Goal: Obtain resource: Download file/media

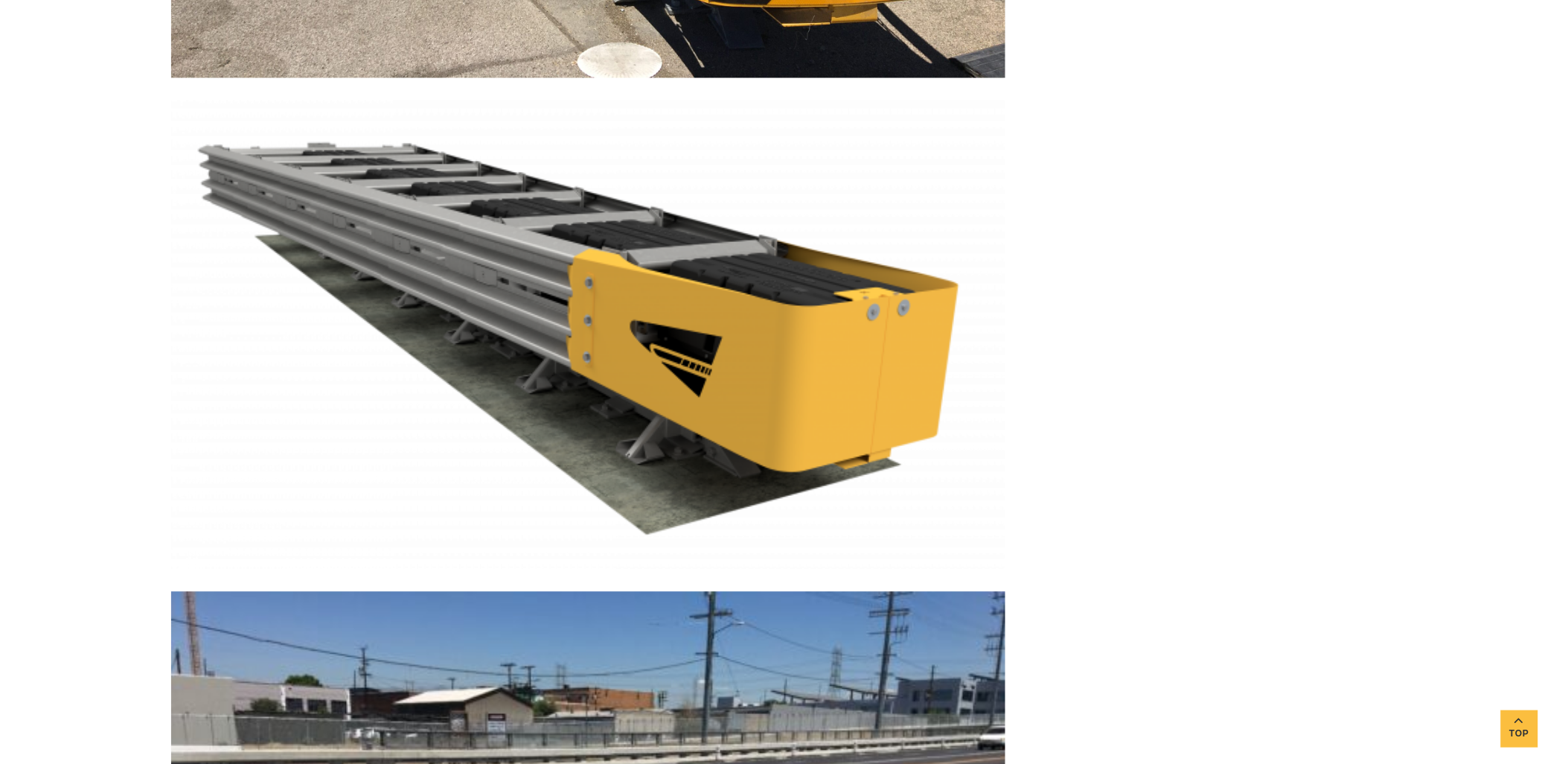
scroll to position [2812, 0]
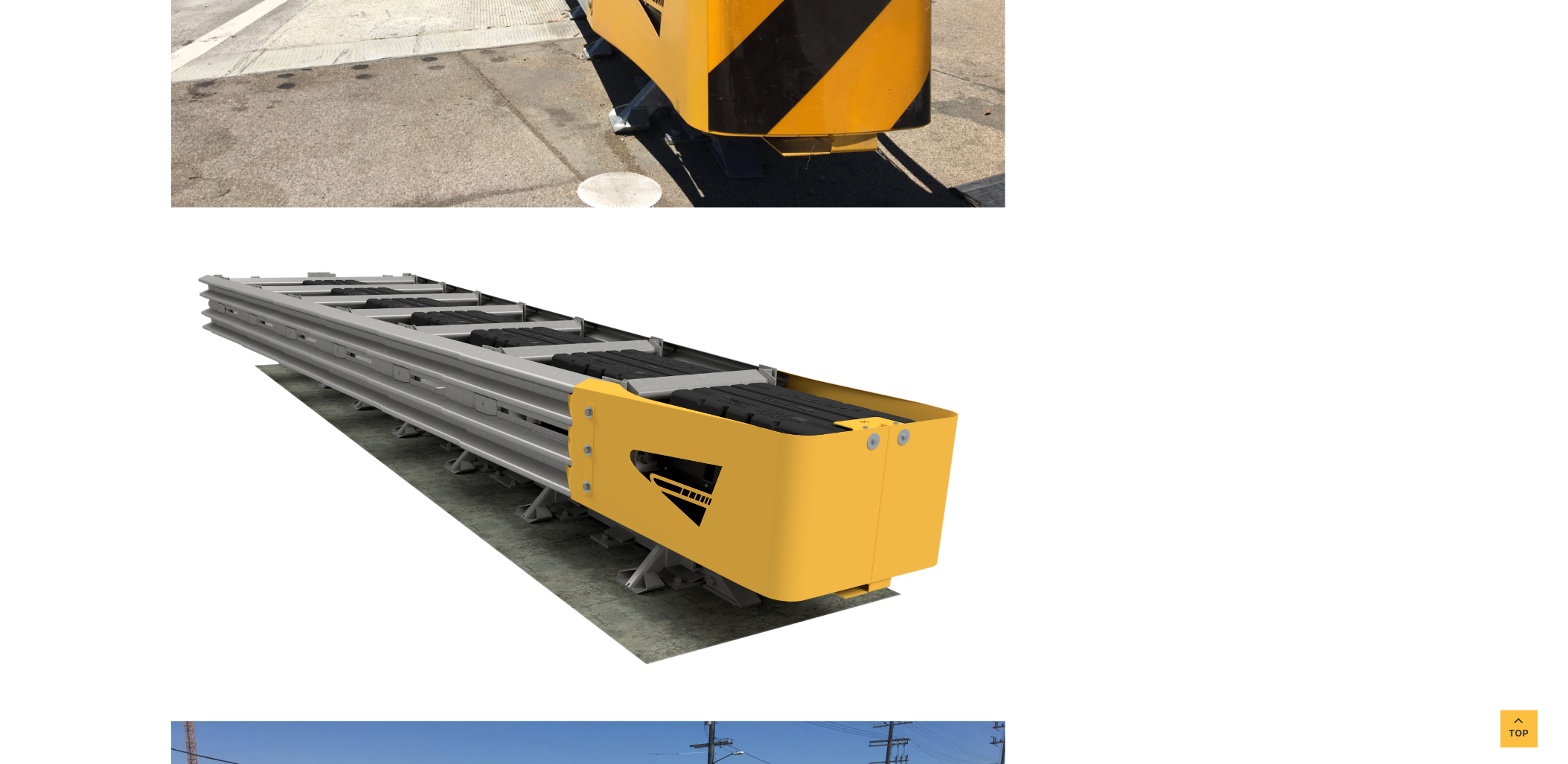
click at [587, 343] on img at bounding box center [588, 465] width 834 height 470
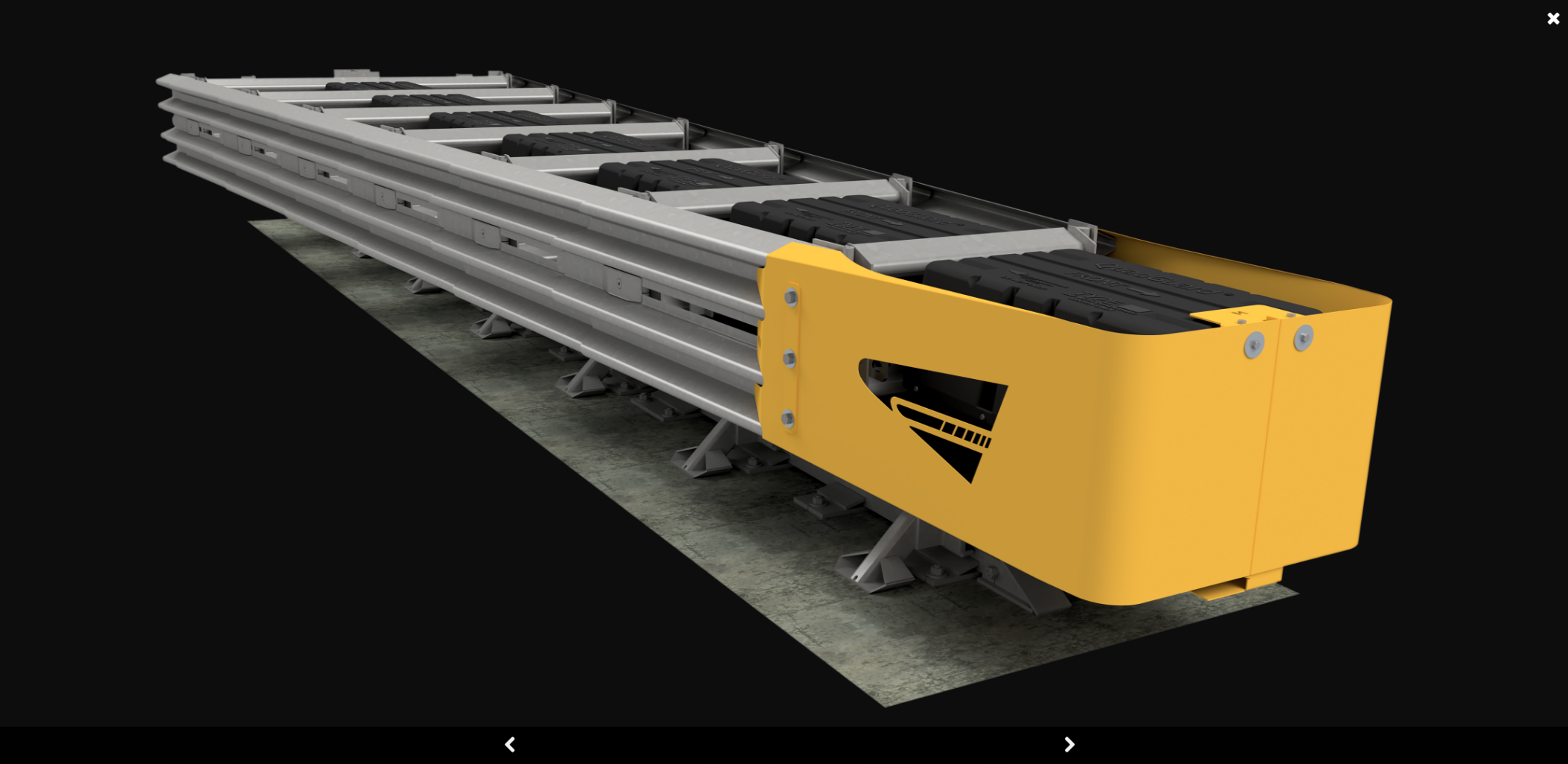
click at [705, 343] on link at bounding box center [1069, 745] width 37 height 37
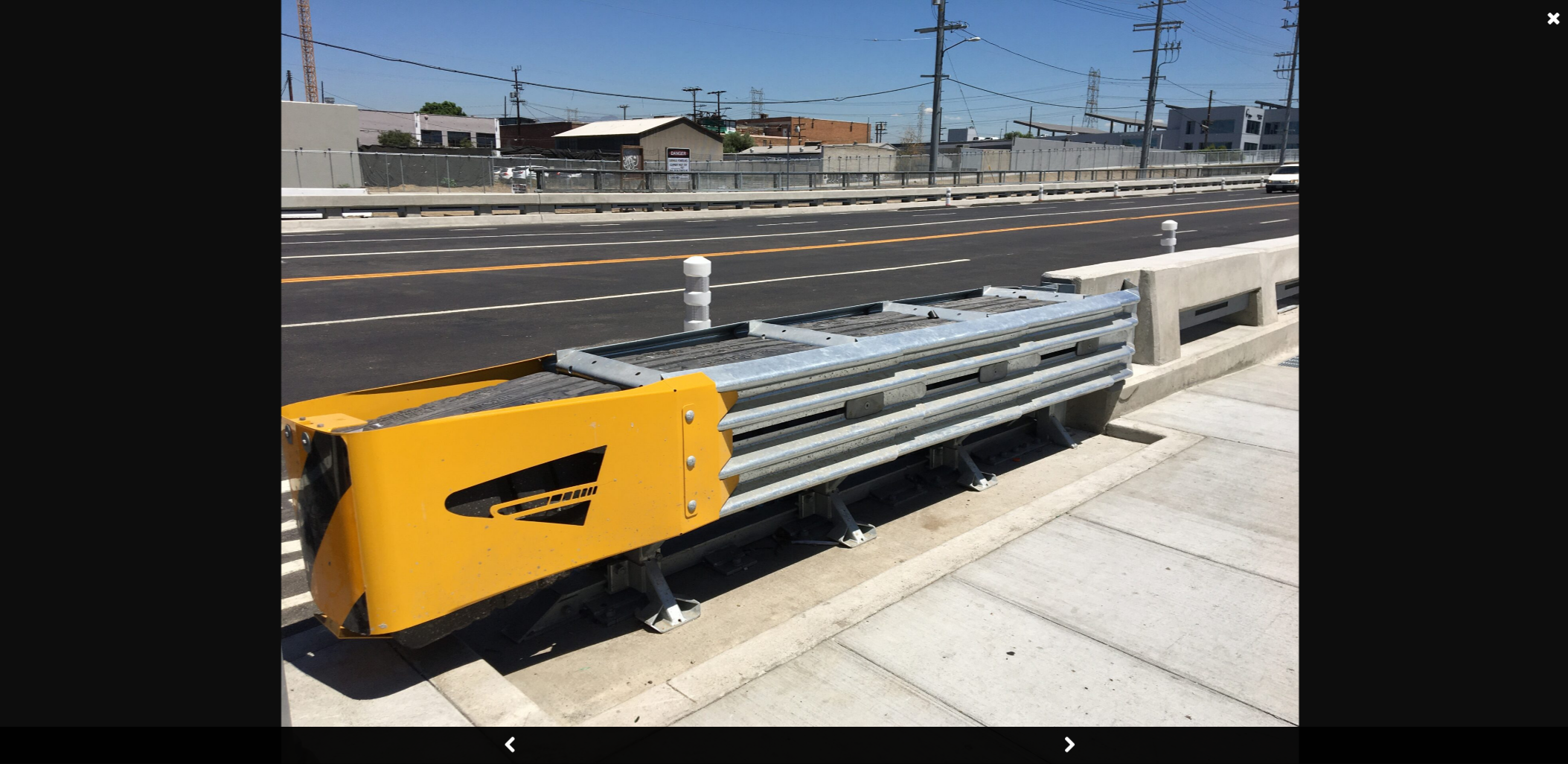
click at [705, 343] on link at bounding box center [1069, 745] width 37 height 37
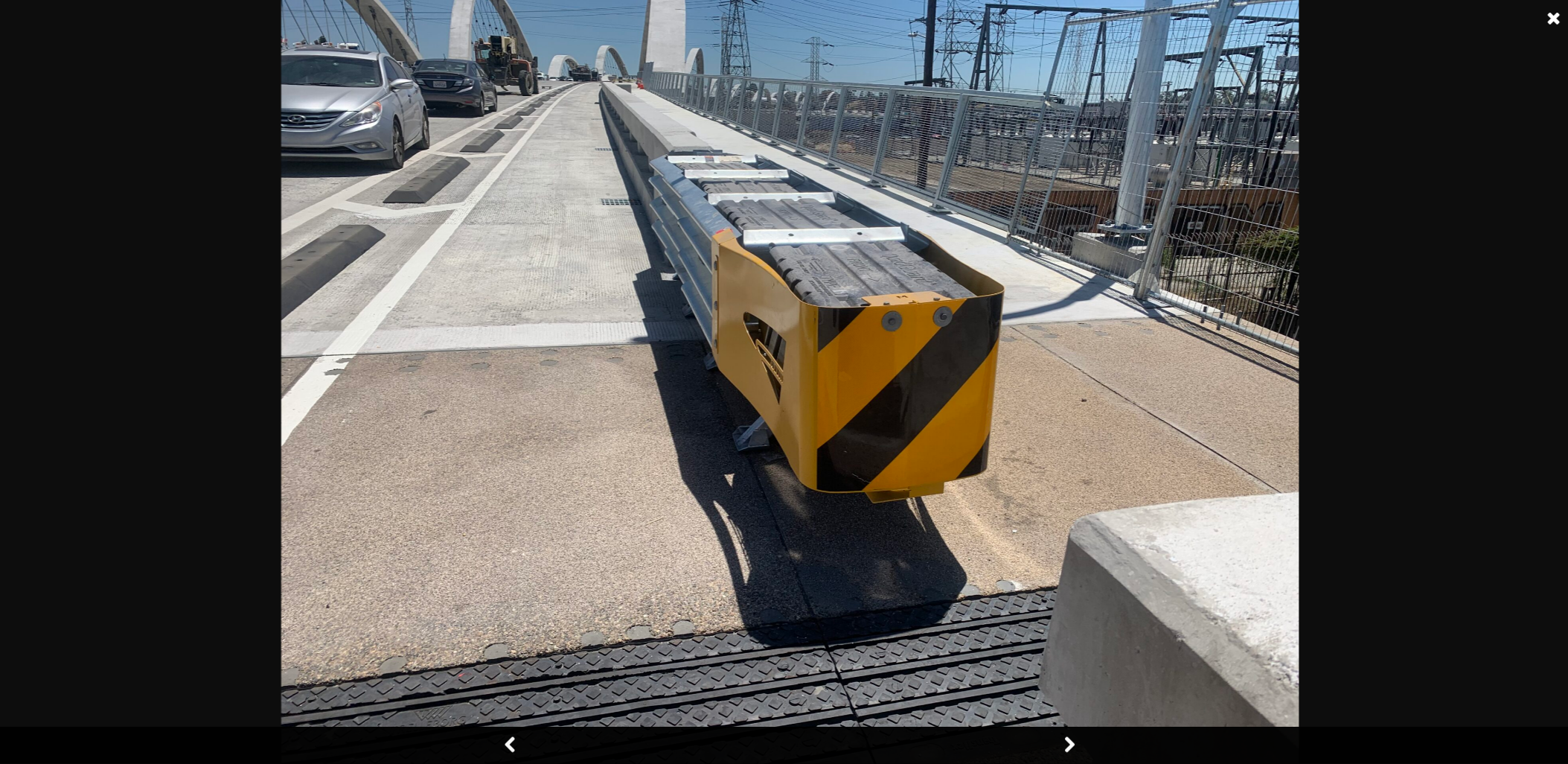
click at [705, 343] on link at bounding box center [1069, 745] width 37 height 37
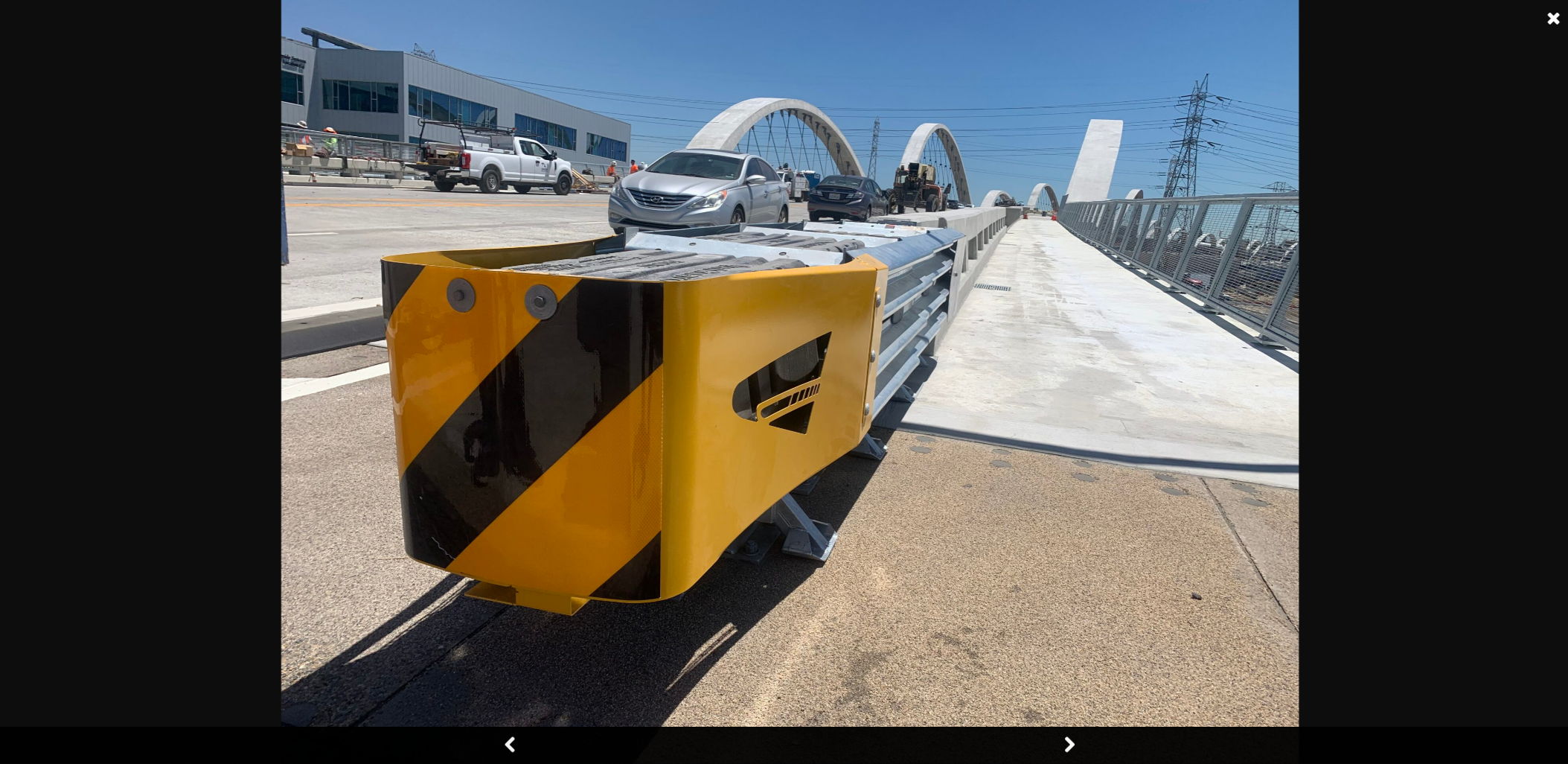
click at [705, 343] on link at bounding box center [1069, 745] width 37 height 37
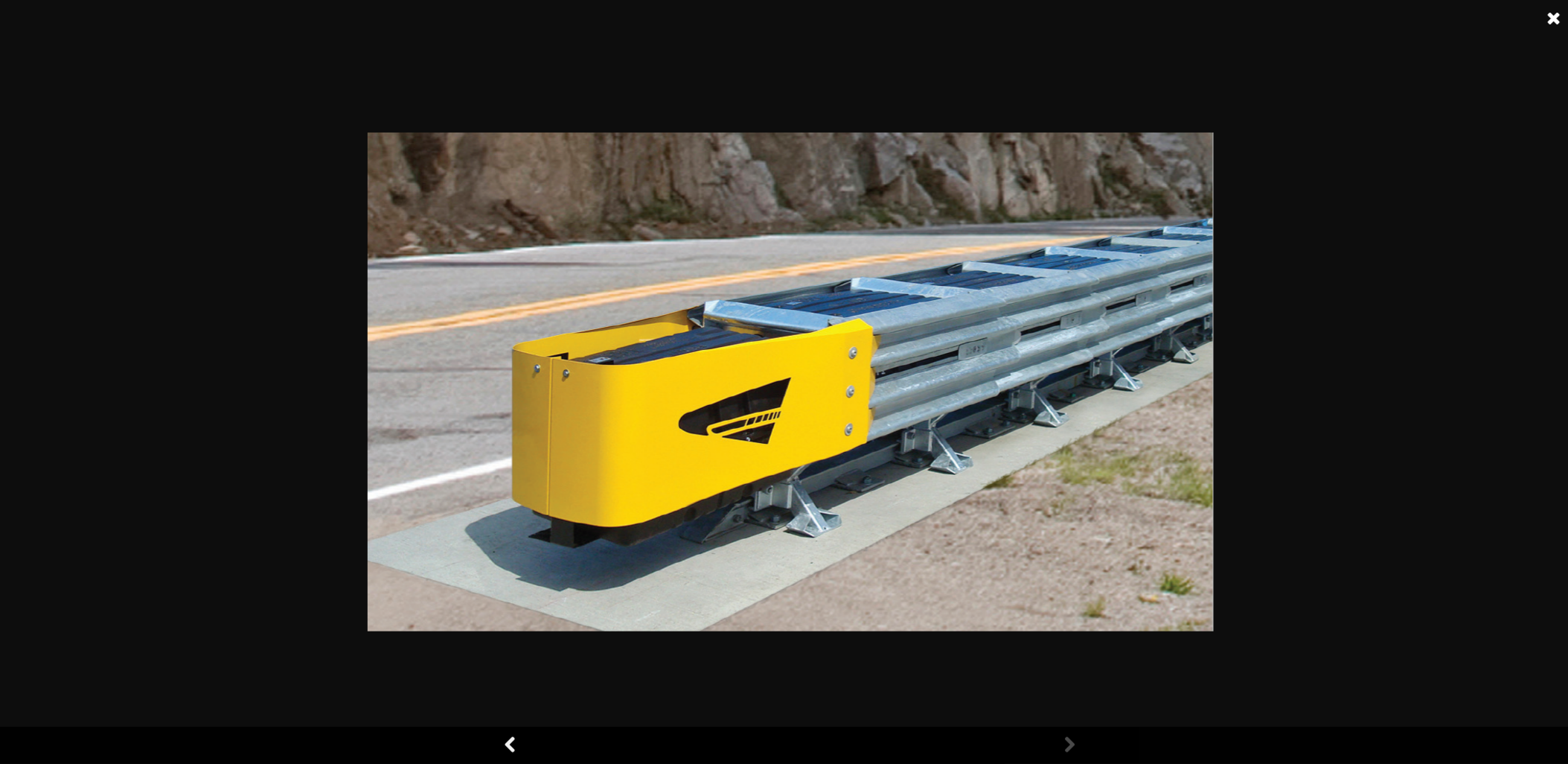
click at [705, 343] on link at bounding box center [1069, 745] width 37 height 37
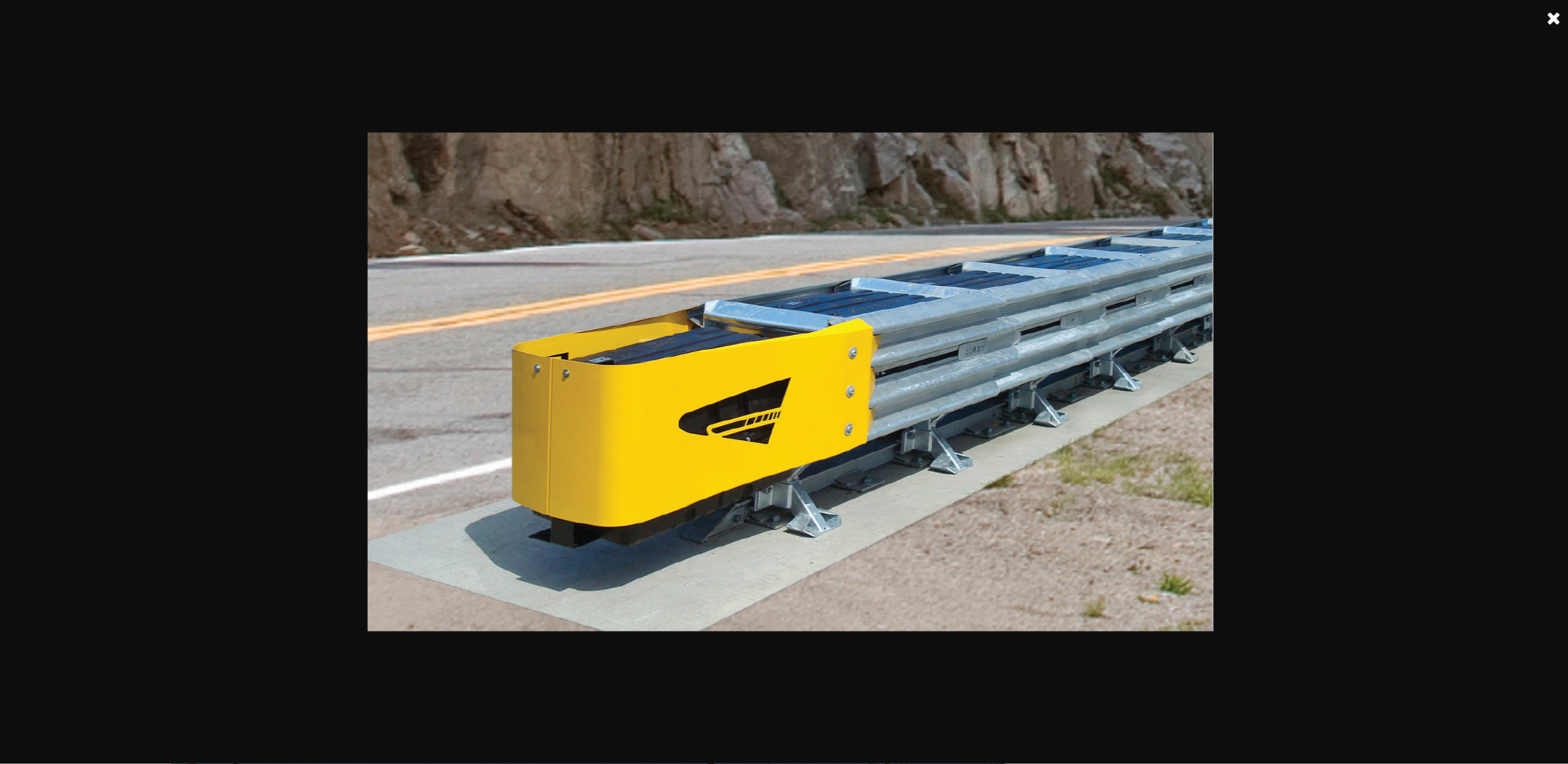
click at [705, 18] on link at bounding box center [1555, 19] width 37 height 37
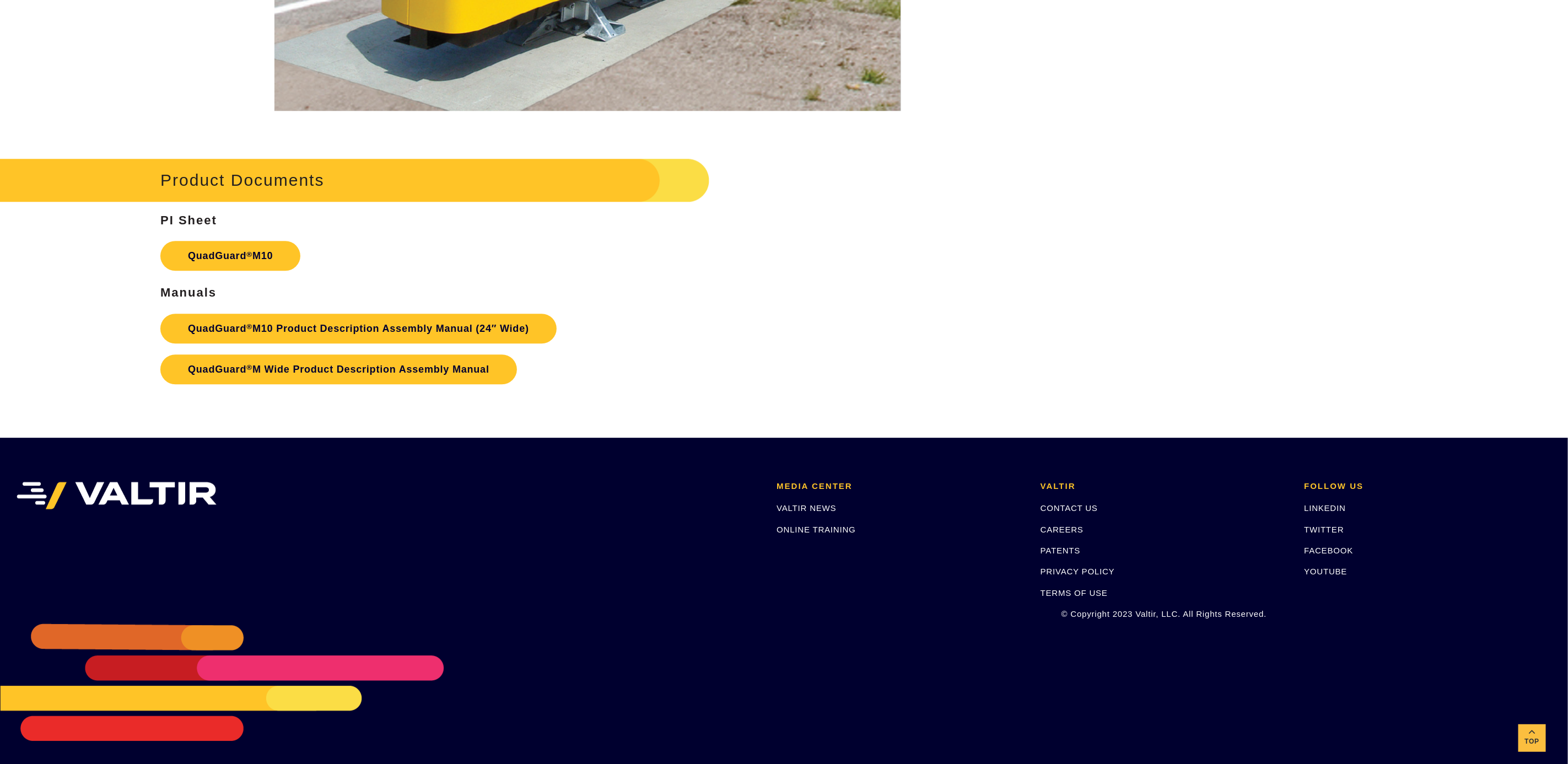
scroll to position [5311, 0]
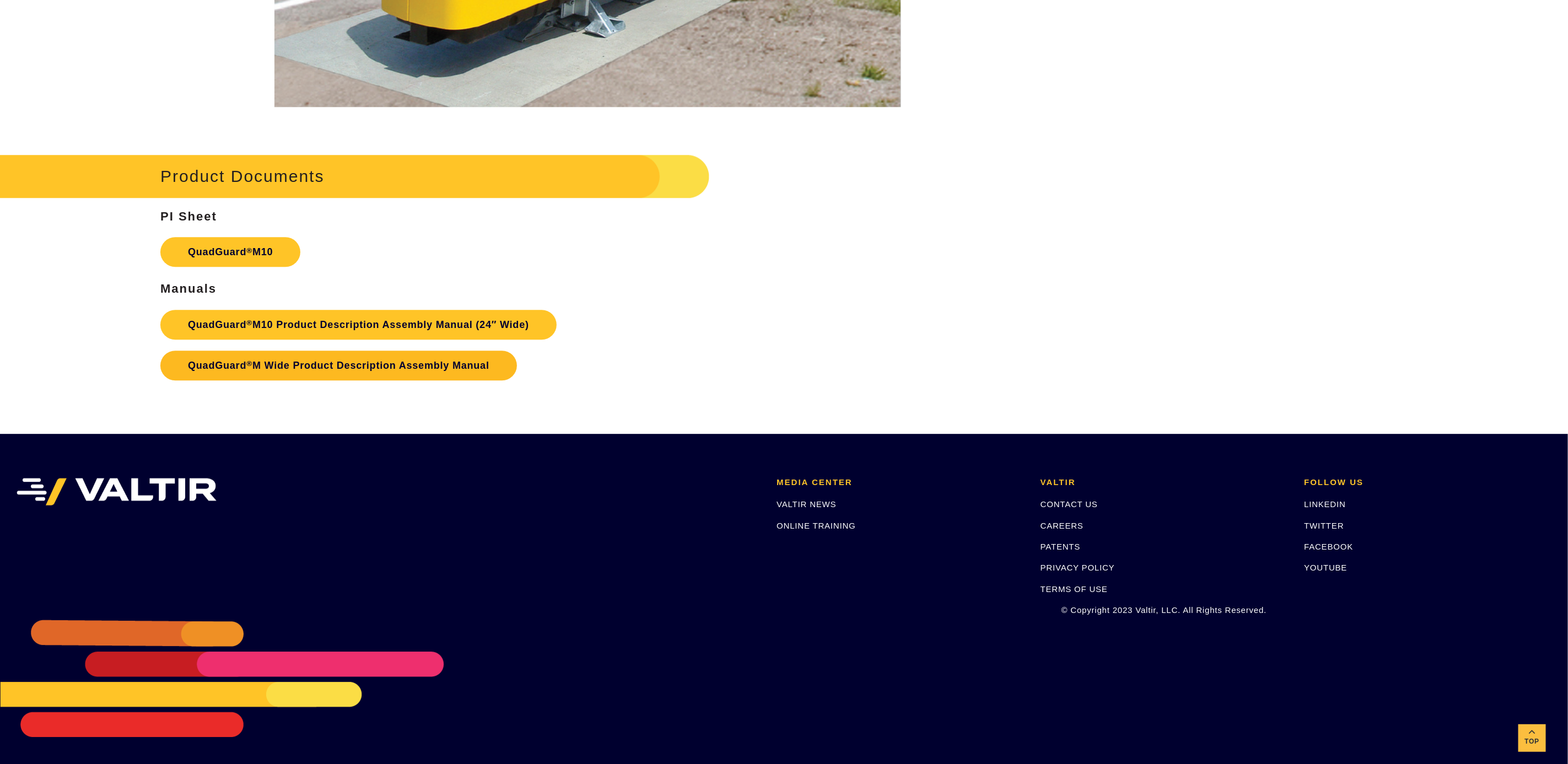
click at [360, 254] on link "QuadGuard ® M Wide Product Description Assembly Manual" at bounding box center [339, 365] width 357 height 30
